Goal: Task Accomplishment & Management: Manage account settings

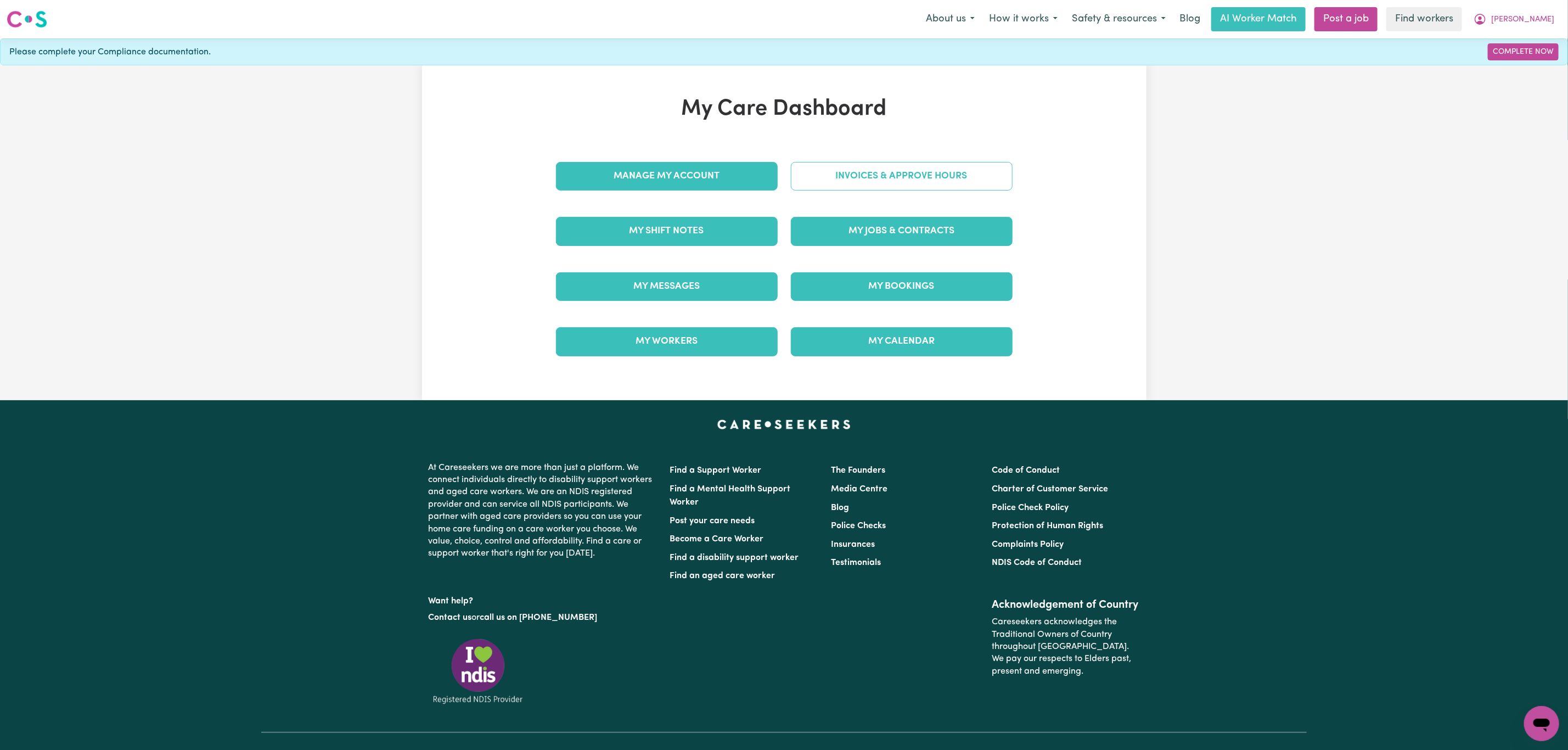
click at [872, 174] on link "Invoices & Approve Hours" at bounding box center [901, 176] width 222 height 29
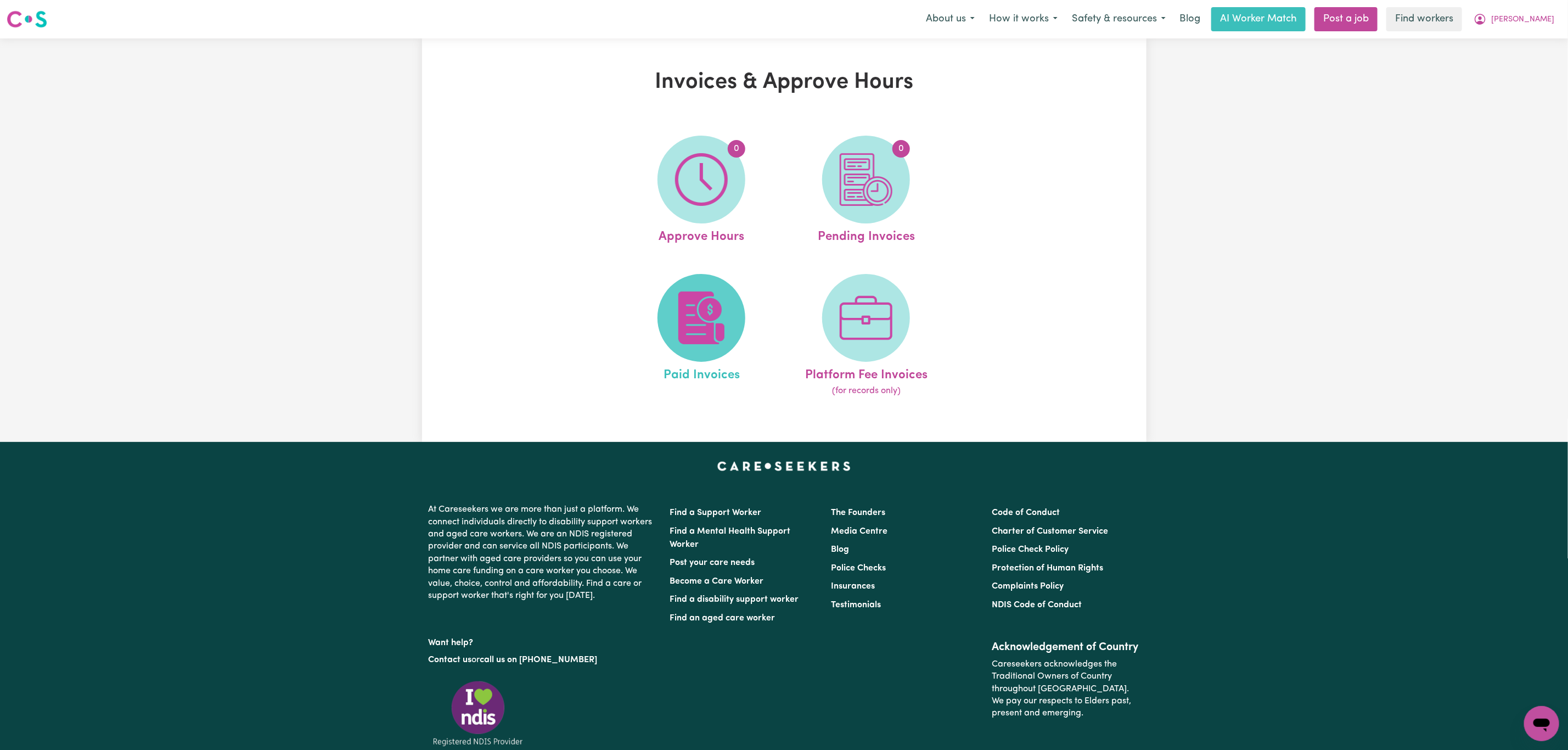
click at [721, 292] on img at bounding box center [701, 318] width 53 height 53
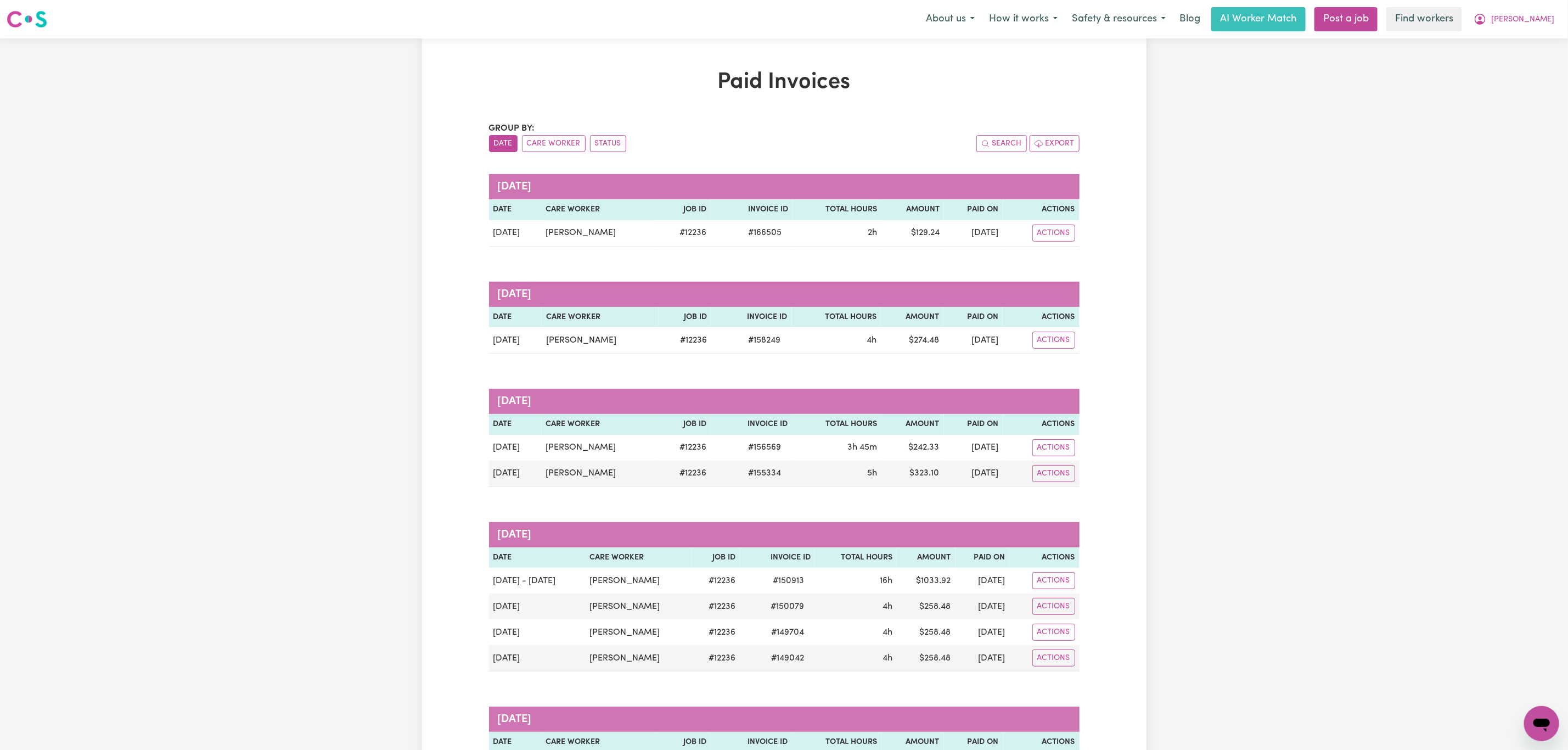
click at [744, 78] on h1 "Paid Invoices" at bounding box center [784, 82] width 590 height 26
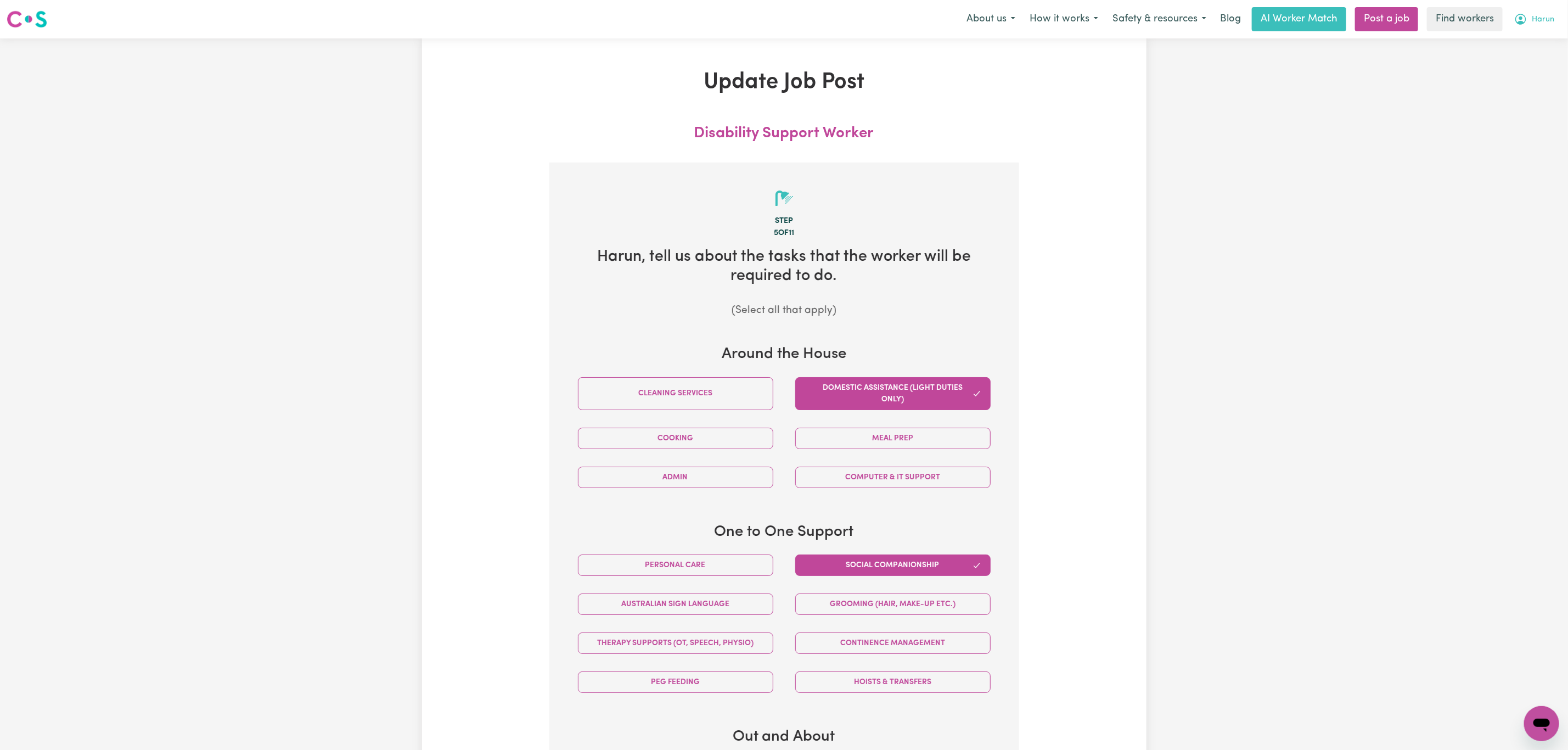
click at [1534, 10] on button "Harun" at bounding box center [1534, 19] width 54 height 23
click at [1515, 51] on link "My Dashboard" at bounding box center [1517, 42] width 86 height 21
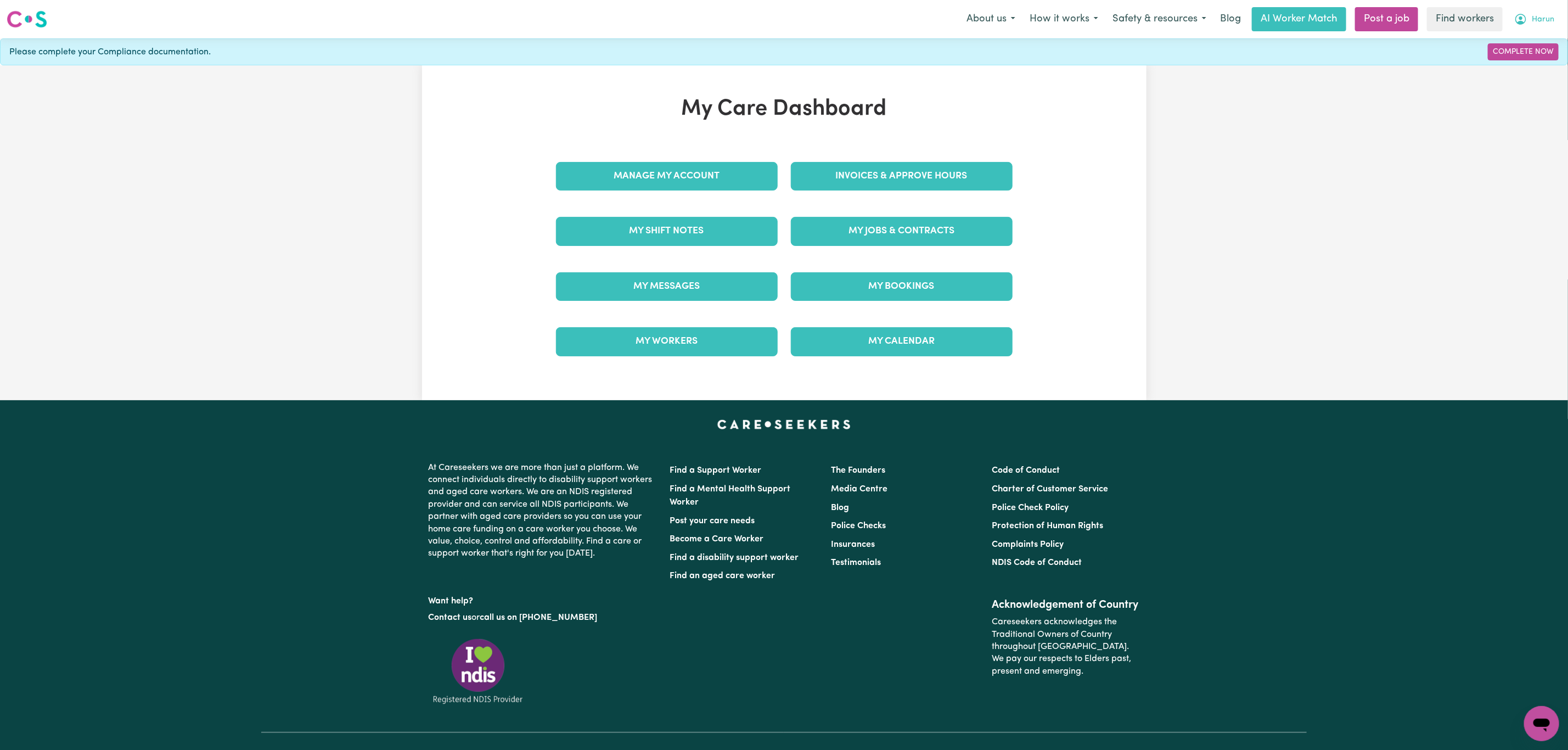
click at [1535, 13] on span "Harun" at bounding box center [1543, 19] width 23 height 12
click at [1515, 66] on link "Logout" at bounding box center [1517, 63] width 86 height 21
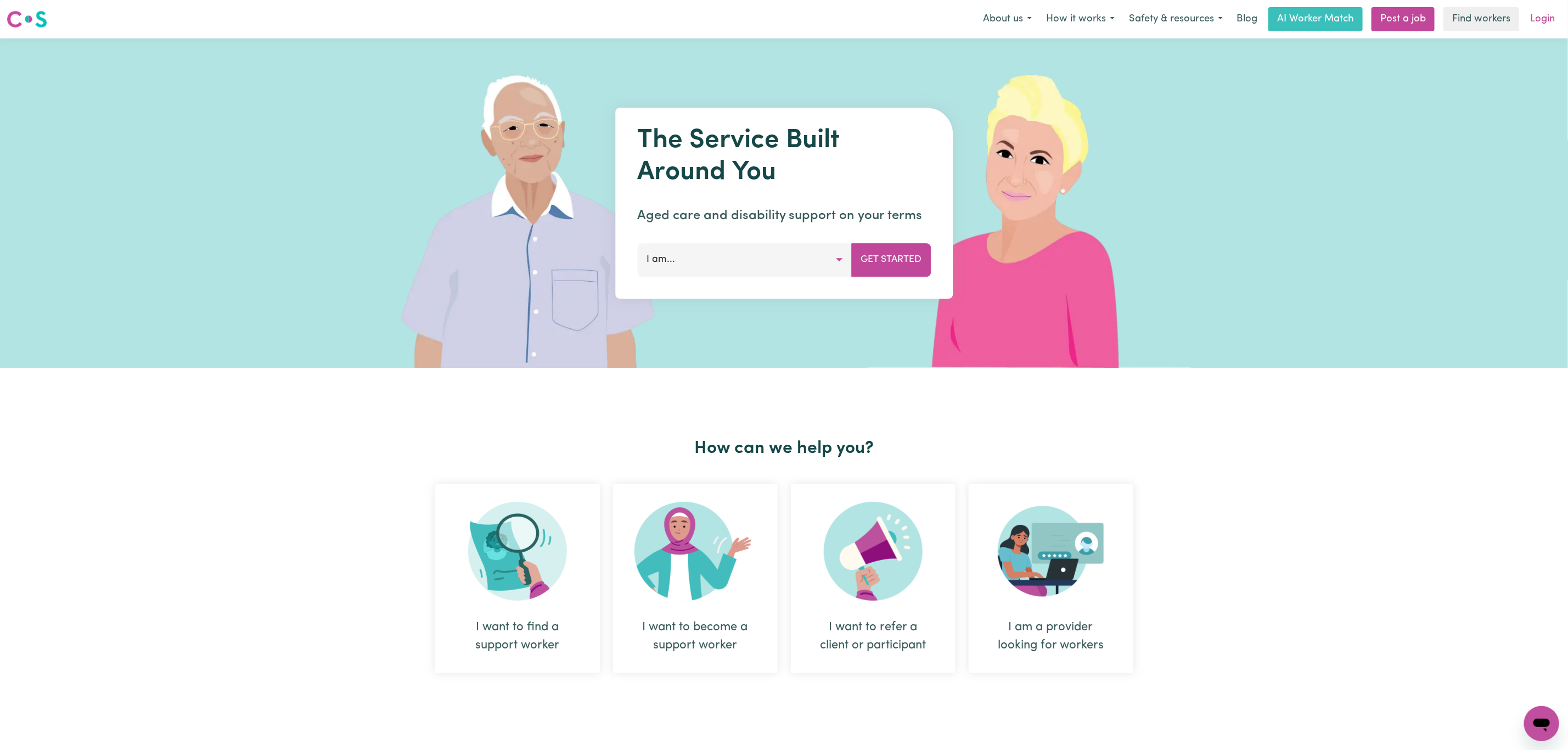
click at [1542, 20] on link "Login" at bounding box center [1543, 19] width 38 height 24
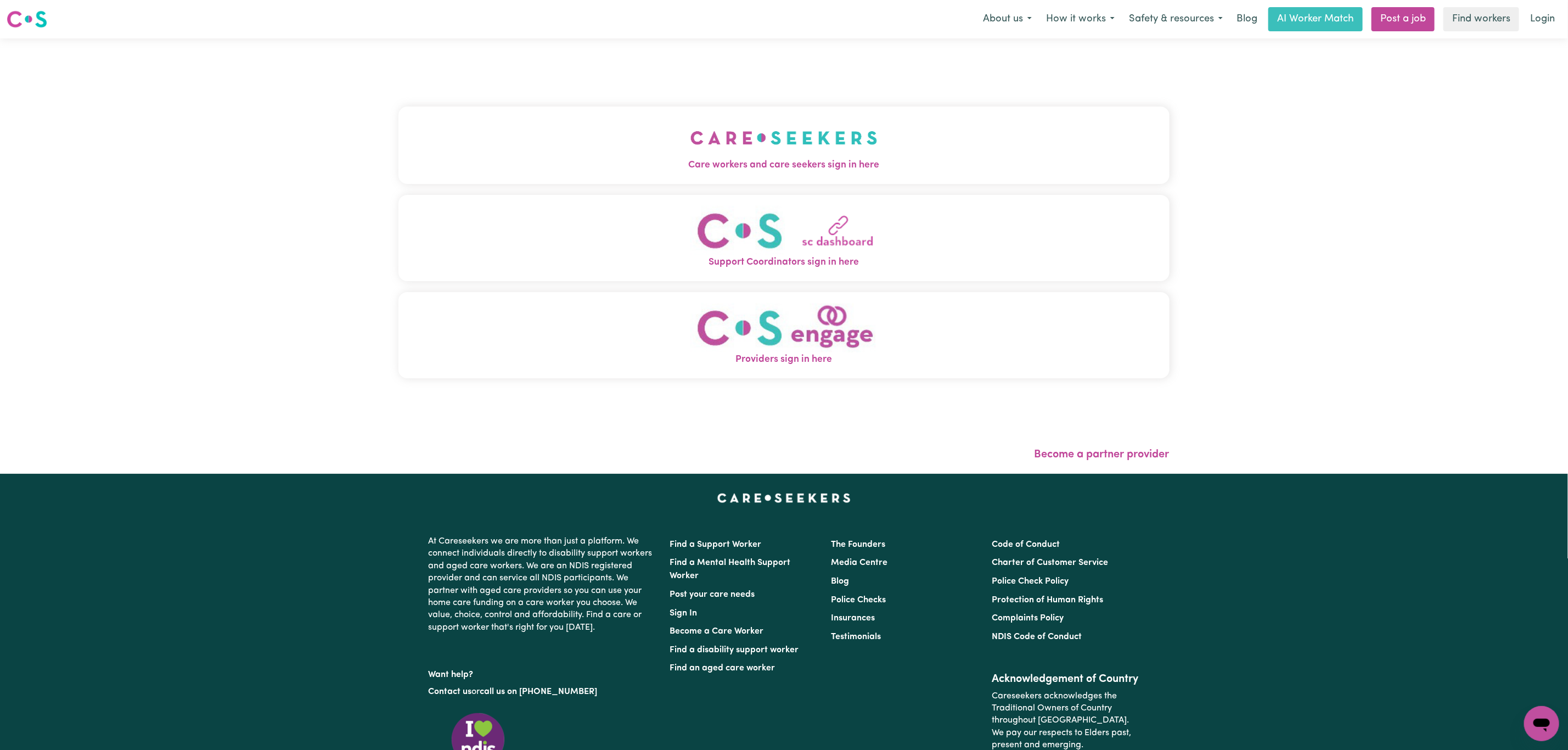
click at [647, 203] on button "Support Coordinators sign in here" at bounding box center [784, 238] width 771 height 86
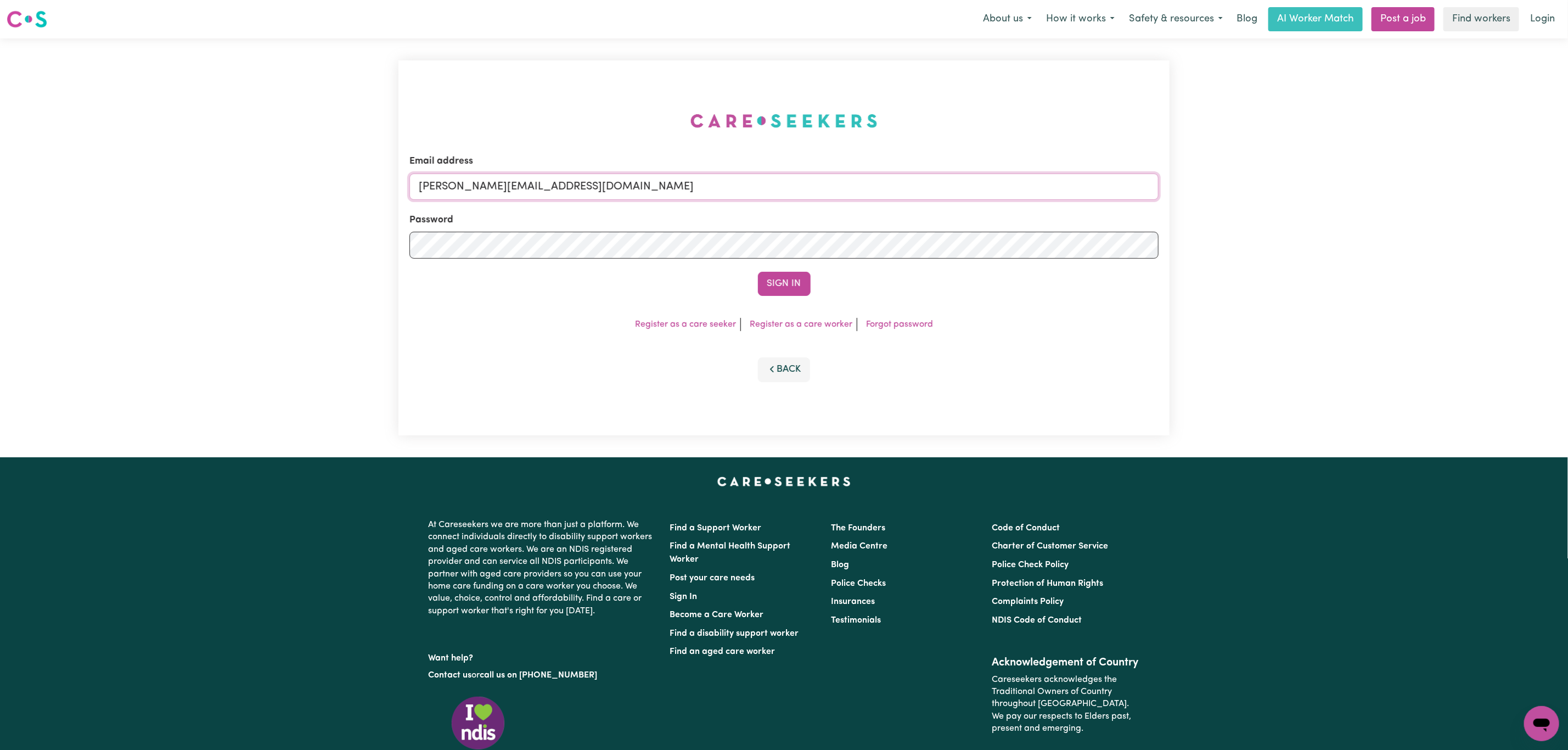
click at [562, 198] on input "mikayla+engage@careseekers.com.au" at bounding box center [784, 186] width 749 height 26
drag, startPoint x: 478, startPoint y: 190, endPoint x: 878, endPoint y: 153, distance: 401.7
click at [878, 154] on div "Email address superuser~mikayla@careseekers.com.au" at bounding box center [784, 176] width 749 height 45
type input "superuser~jennie@evado.com"
click at [758, 271] on button "Sign In" at bounding box center [784, 284] width 53 height 24
